Goal: Transaction & Acquisition: Purchase product/service

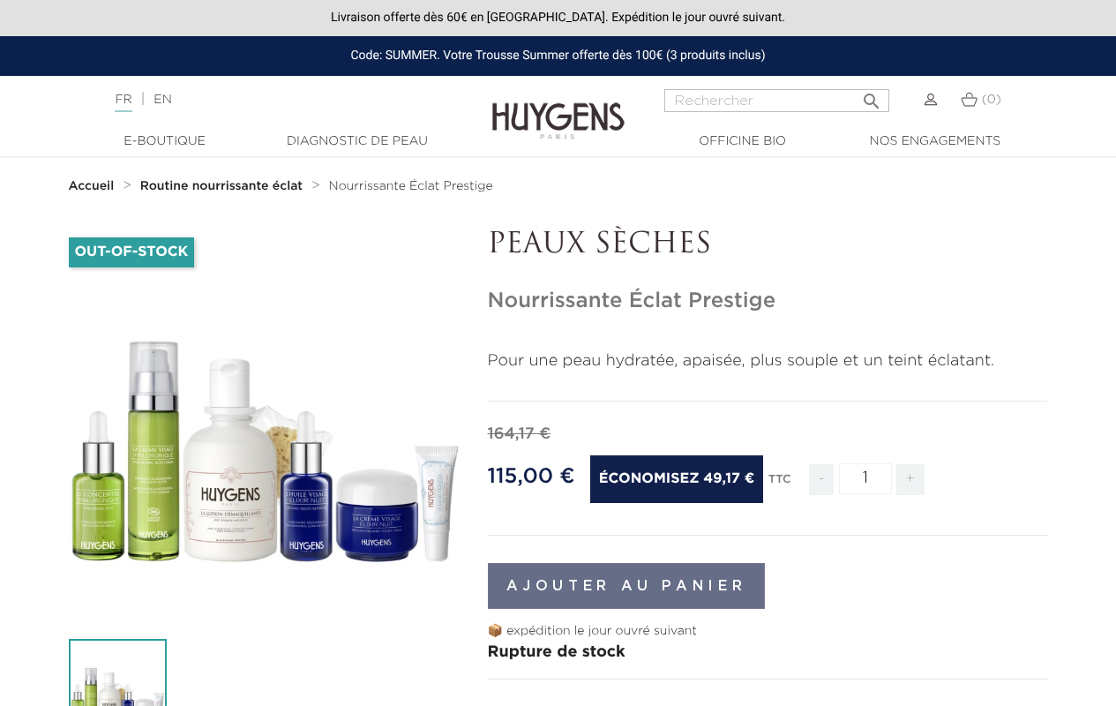
click at [910, 479] on span "+" at bounding box center [911, 479] width 28 height 31
type input "2"
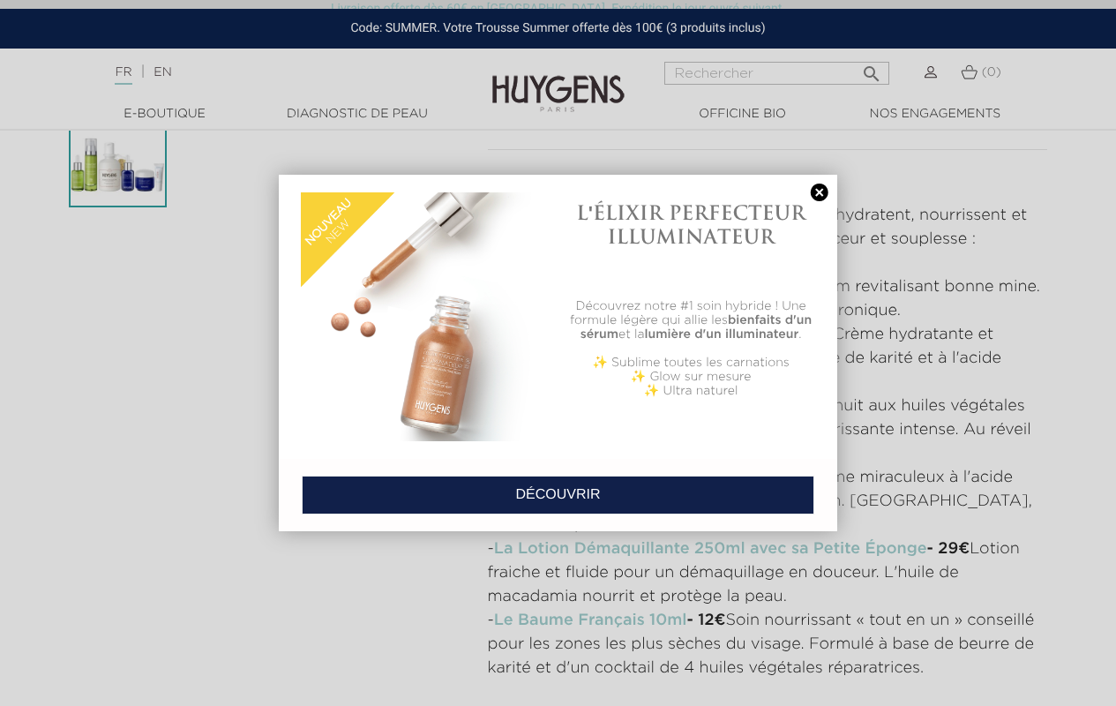
scroll to position [794, 0]
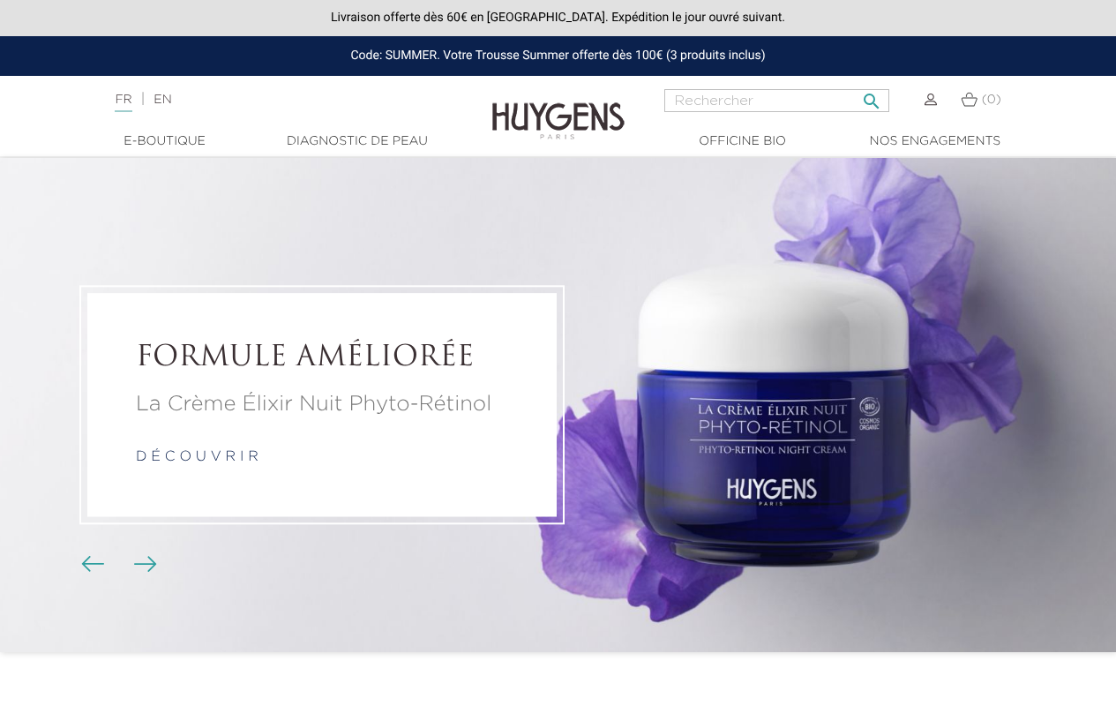
click at [777, 101] on input "Rechercher" at bounding box center [777, 100] width 225 height 23
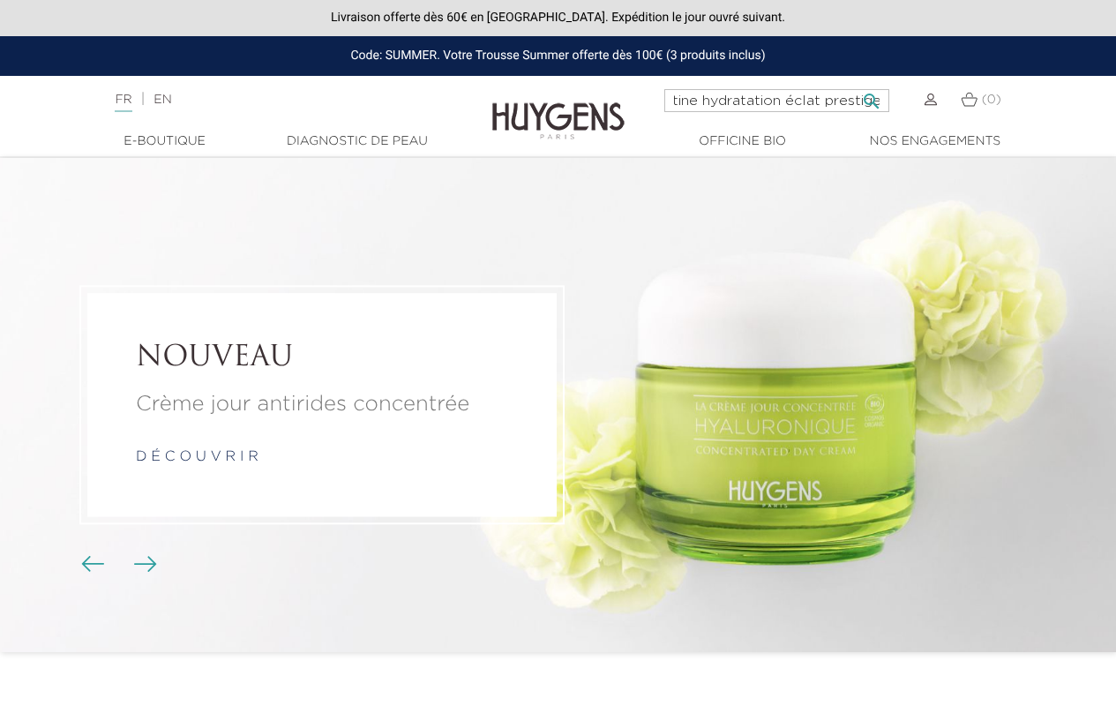
type input "Routine hydratation éclat prestige"
click at [871, 95] on icon "" at bounding box center [871, 96] width 21 height 21
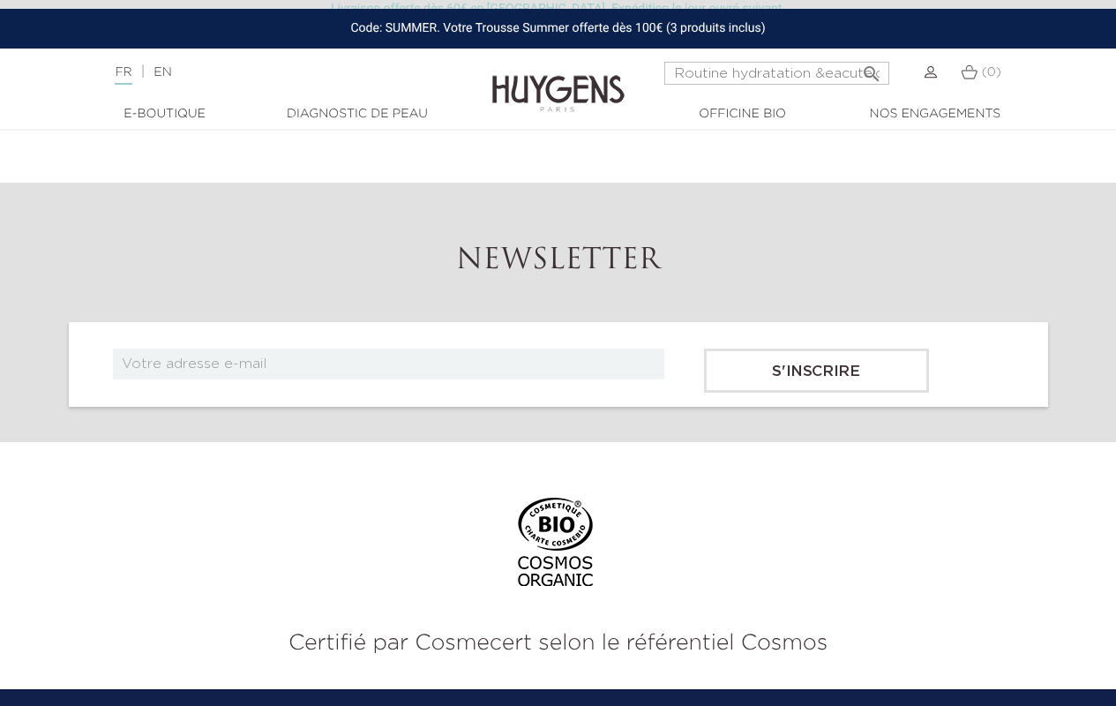
scroll to position [794, 0]
